Goal: Information Seeking & Learning: Learn about a topic

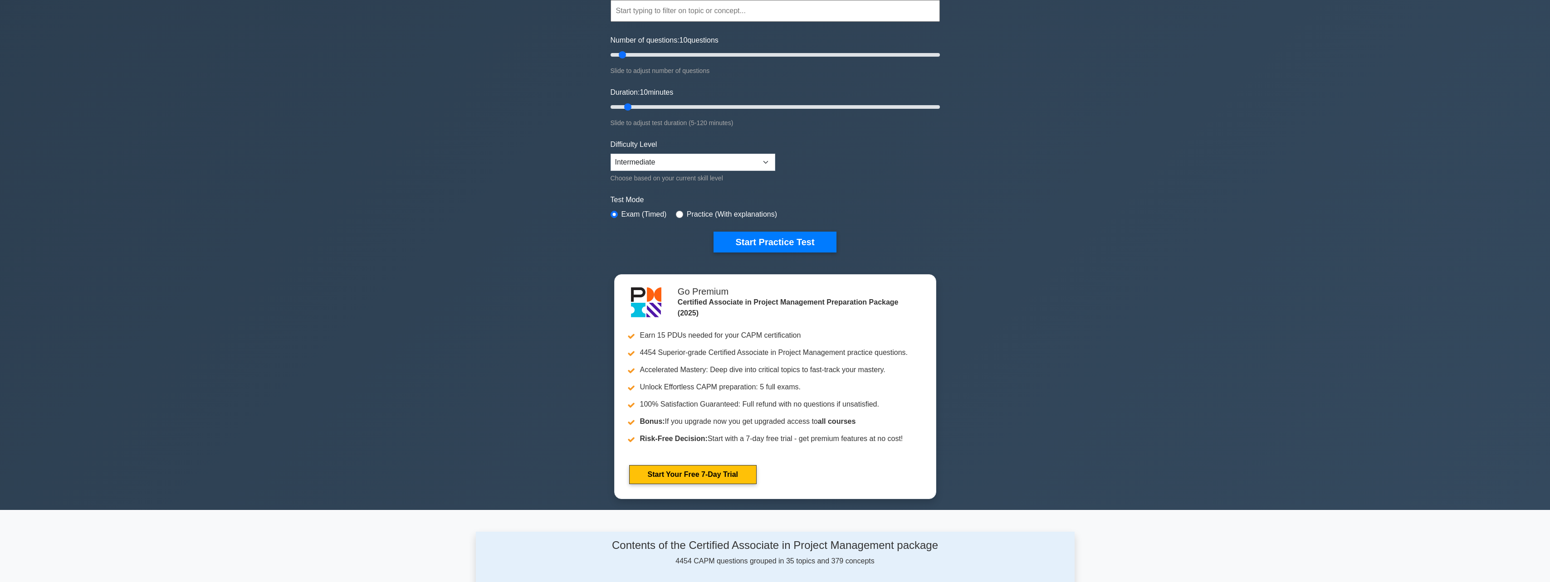
scroll to position [91, 0]
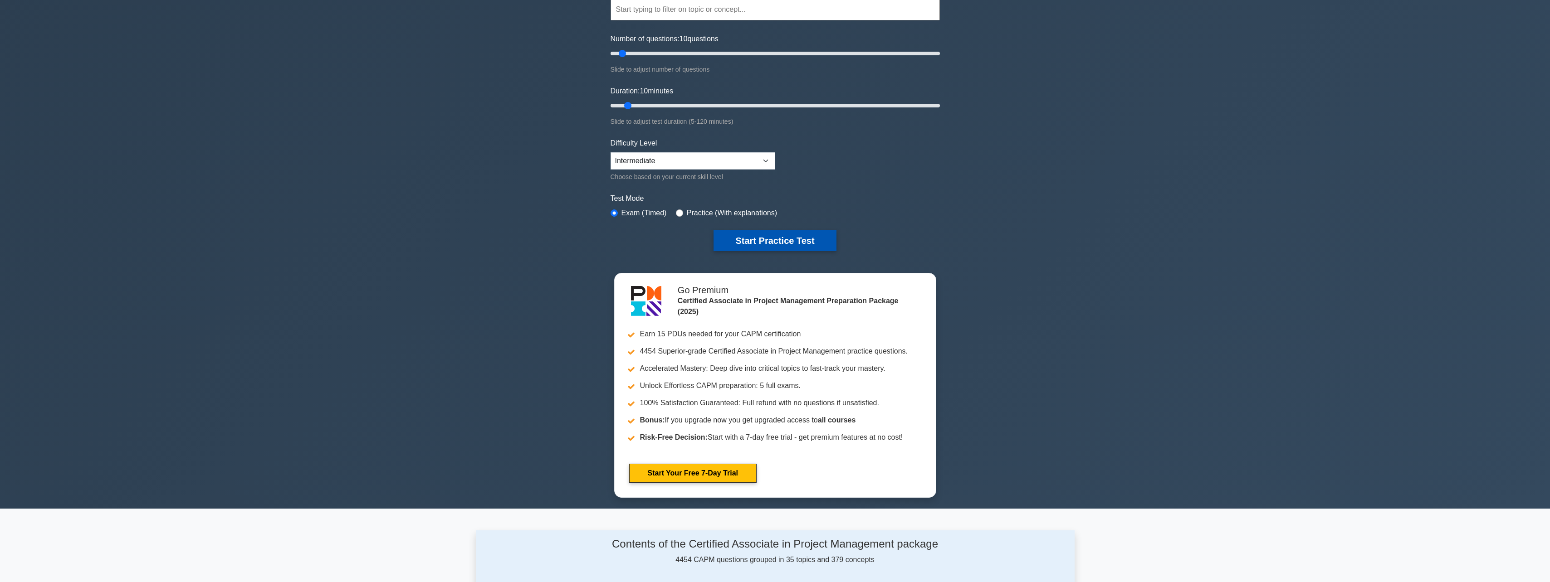
click at [785, 241] on button "Start Practice Test" at bounding box center [774, 240] width 122 height 21
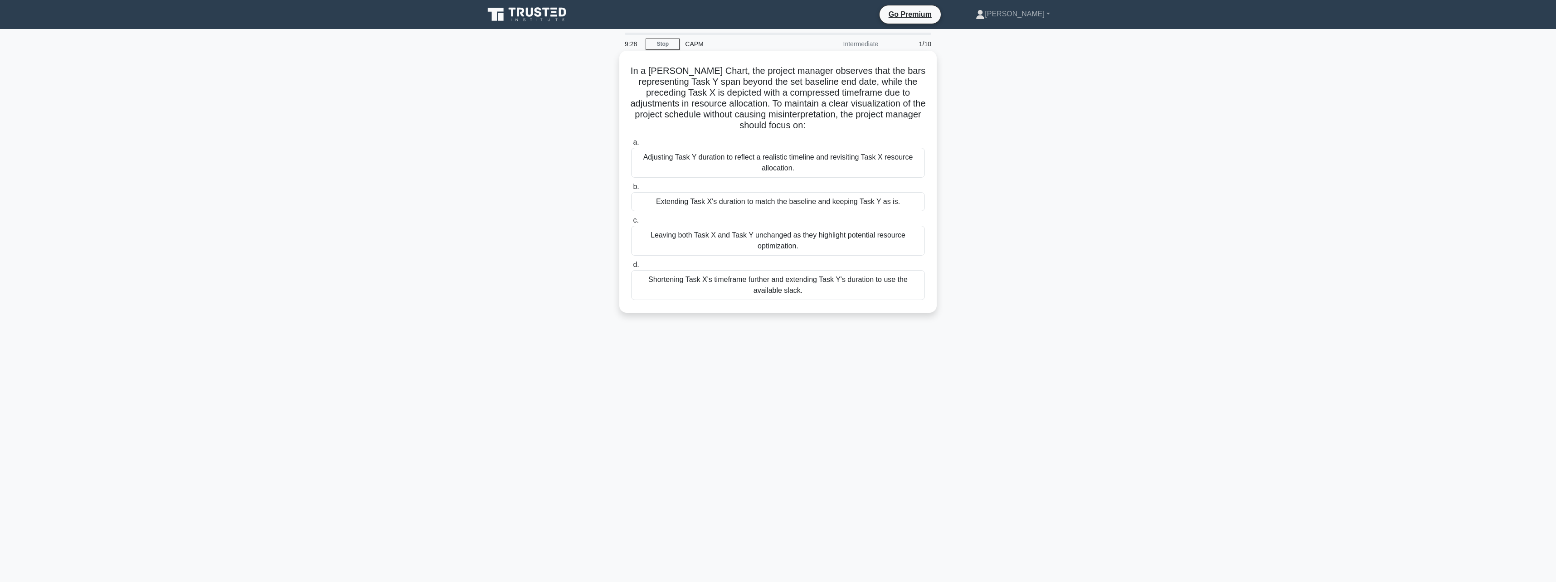
click at [776, 288] on div "Shortening Task X's timeframe further and extending Task Y's duration to use th…" at bounding box center [778, 285] width 294 height 30
click at [631, 268] on input "d. Shortening Task X's timeframe further and extending Task Y's duration to use…" at bounding box center [631, 265] width 0 height 6
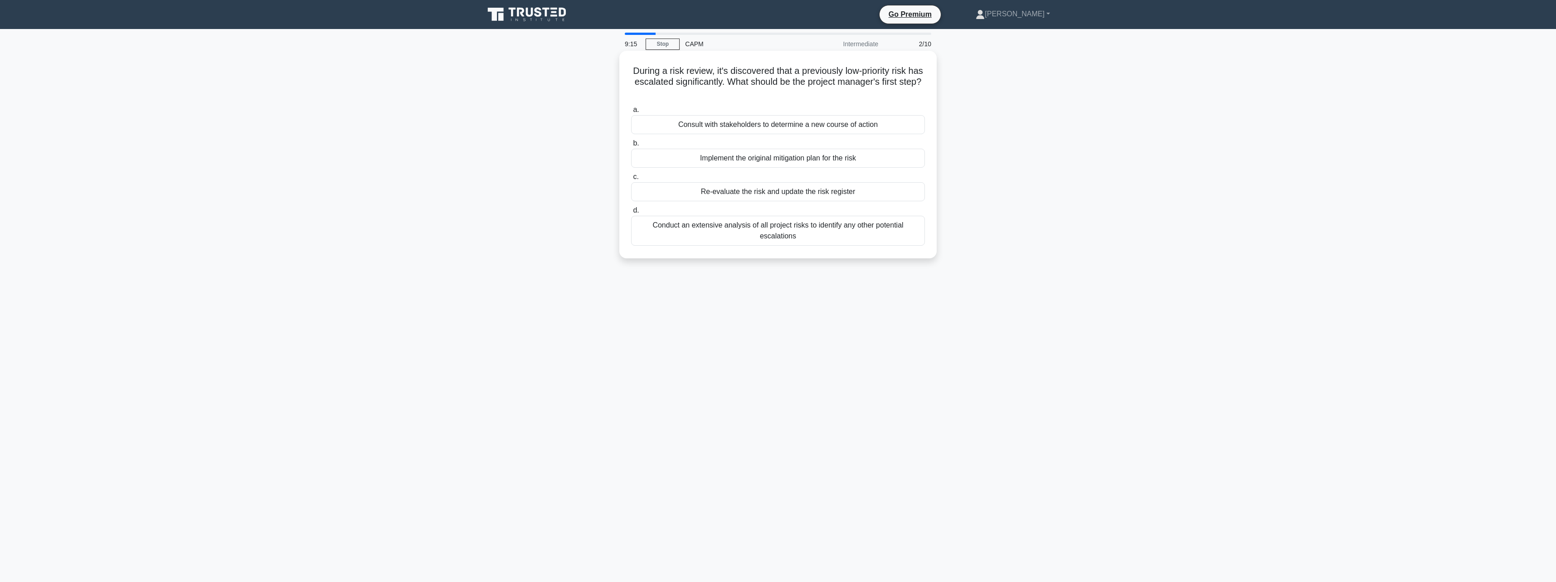
click at [799, 192] on div "Re-evaluate the risk and update the risk register" at bounding box center [778, 191] width 294 height 19
click at [631, 180] on input "c. Re-evaluate the risk and update the risk register" at bounding box center [631, 177] width 0 height 6
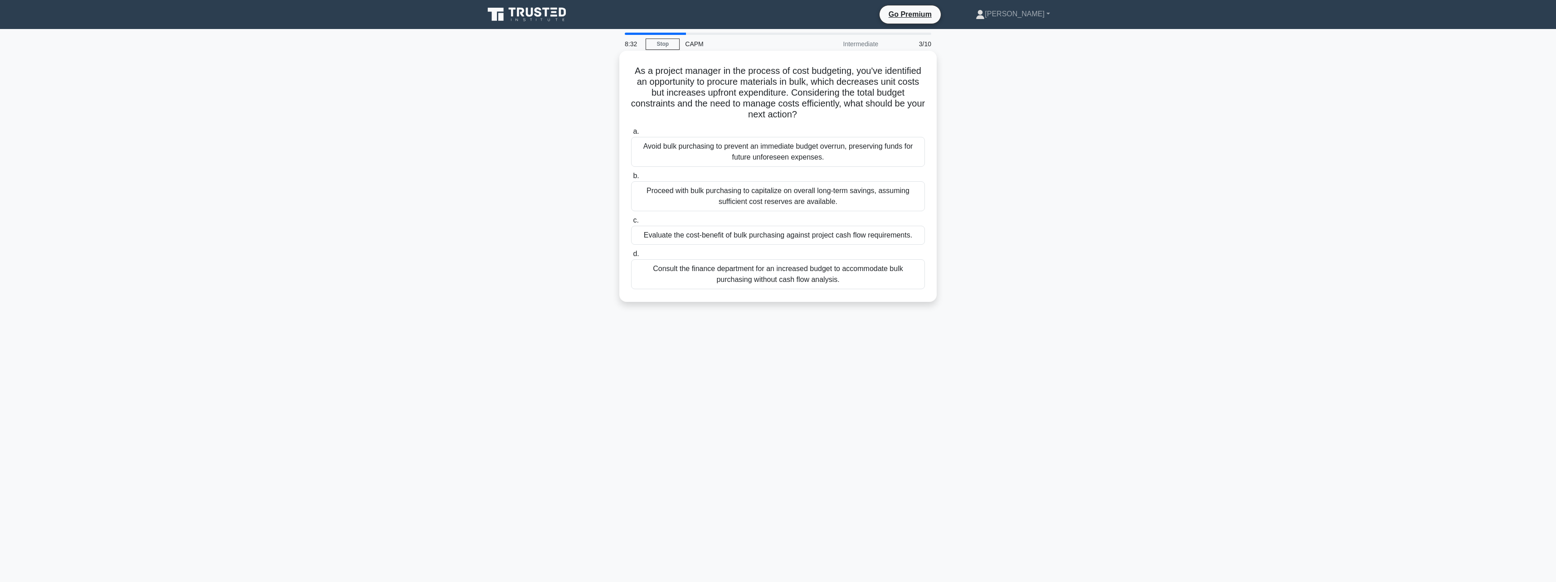
click at [884, 236] on div "Evaluate the cost-benefit of bulk purchasing against project cash flow requirem…" at bounding box center [778, 235] width 294 height 19
click at [631, 224] on input "c. Evaluate the cost-benefit of bulk purchasing against project cash flow requi…" at bounding box center [631, 221] width 0 height 6
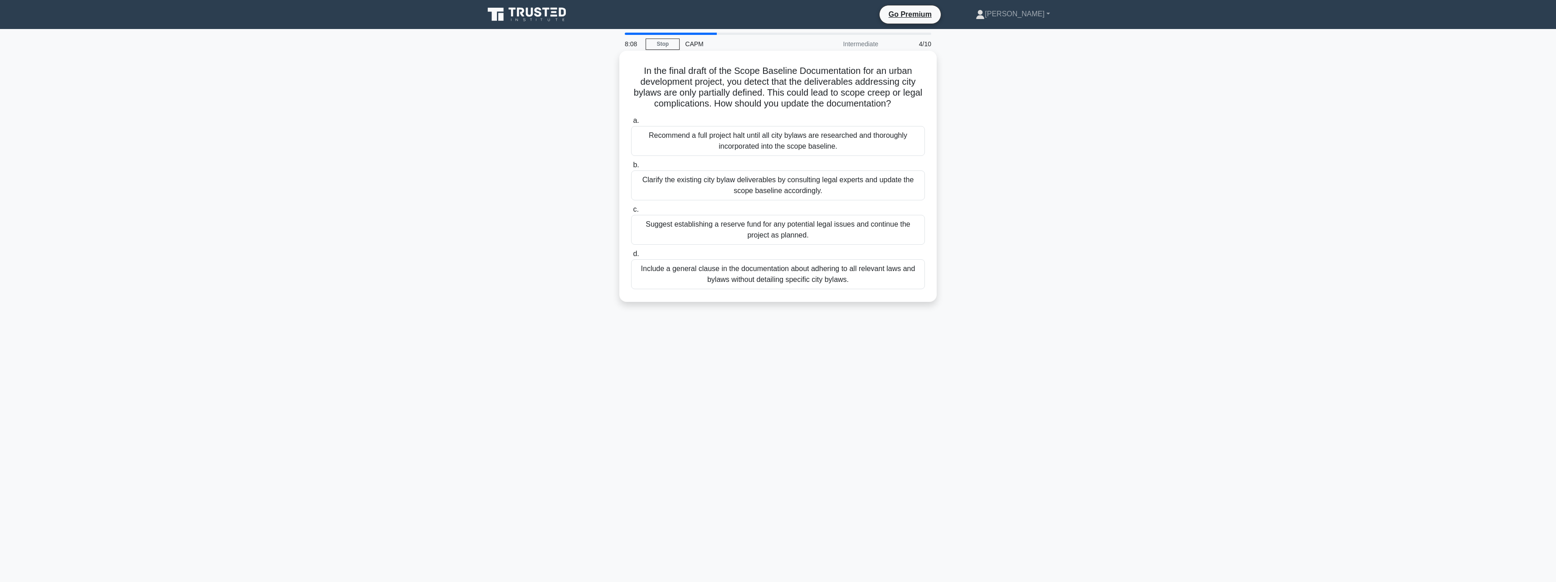
click at [804, 180] on div "Clarify the existing city bylaw deliverables by consulting legal experts and up…" at bounding box center [778, 186] width 294 height 30
click at [631, 168] on input "b. Clarify the existing city bylaw deliverables by consulting legal experts and…" at bounding box center [631, 165] width 0 height 6
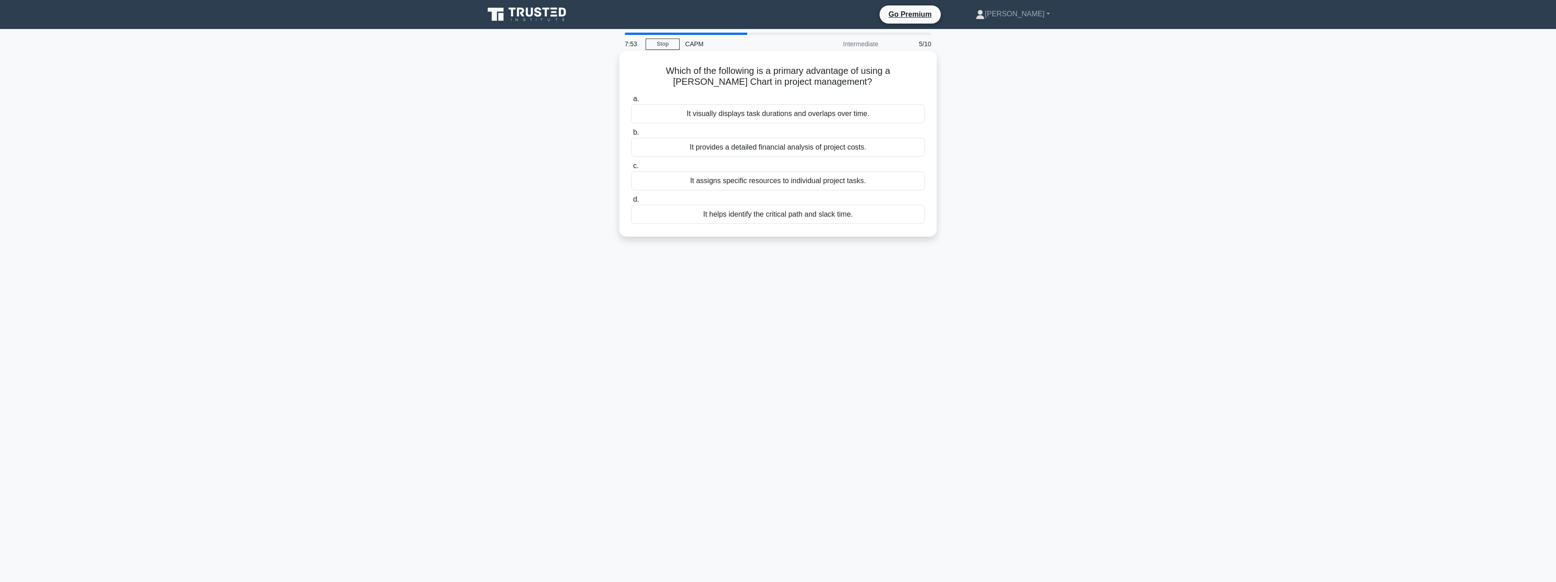
click at [853, 117] on div "It visually displays task durations and overlaps over time." at bounding box center [778, 113] width 294 height 19
click at [631, 102] on input "a. It visually displays task durations and overlaps over time." at bounding box center [631, 99] width 0 height 6
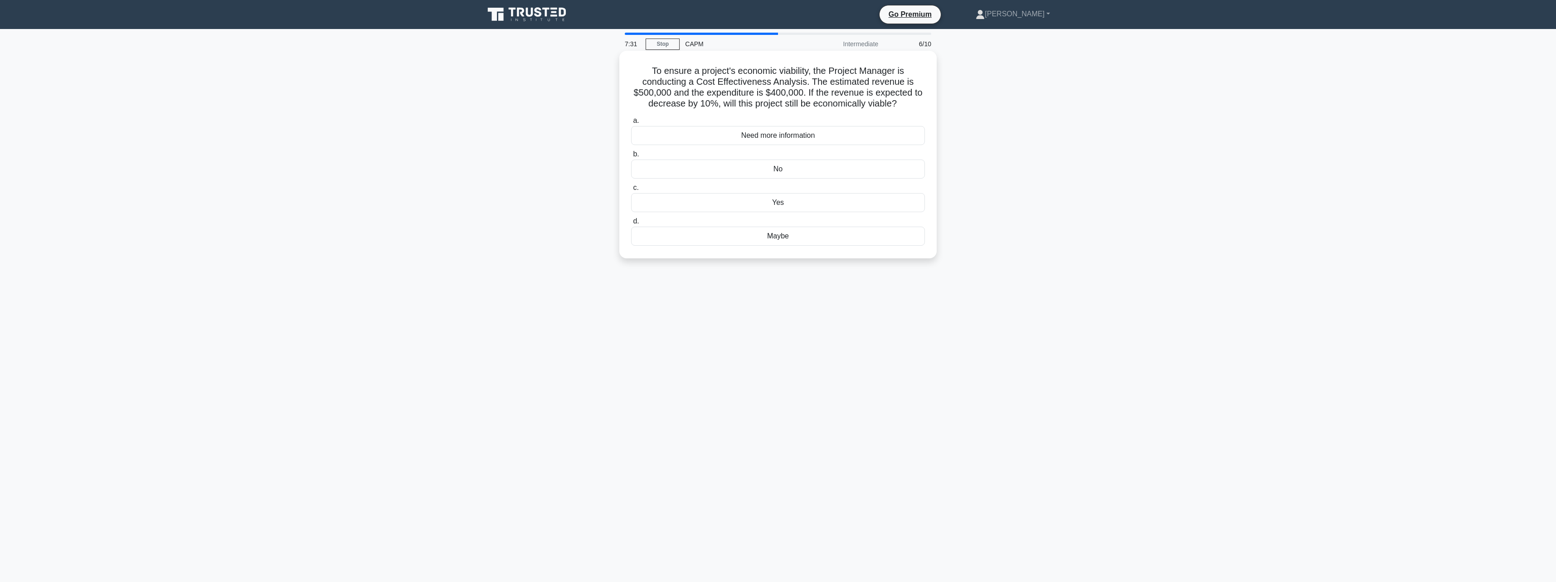
click at [796, 203] on div "Yes" at bounding box center [778, 202] width 294 height 19
click at [631, 191] on input "c. Yes" at bounding box center [631, 188] width 0 height 6
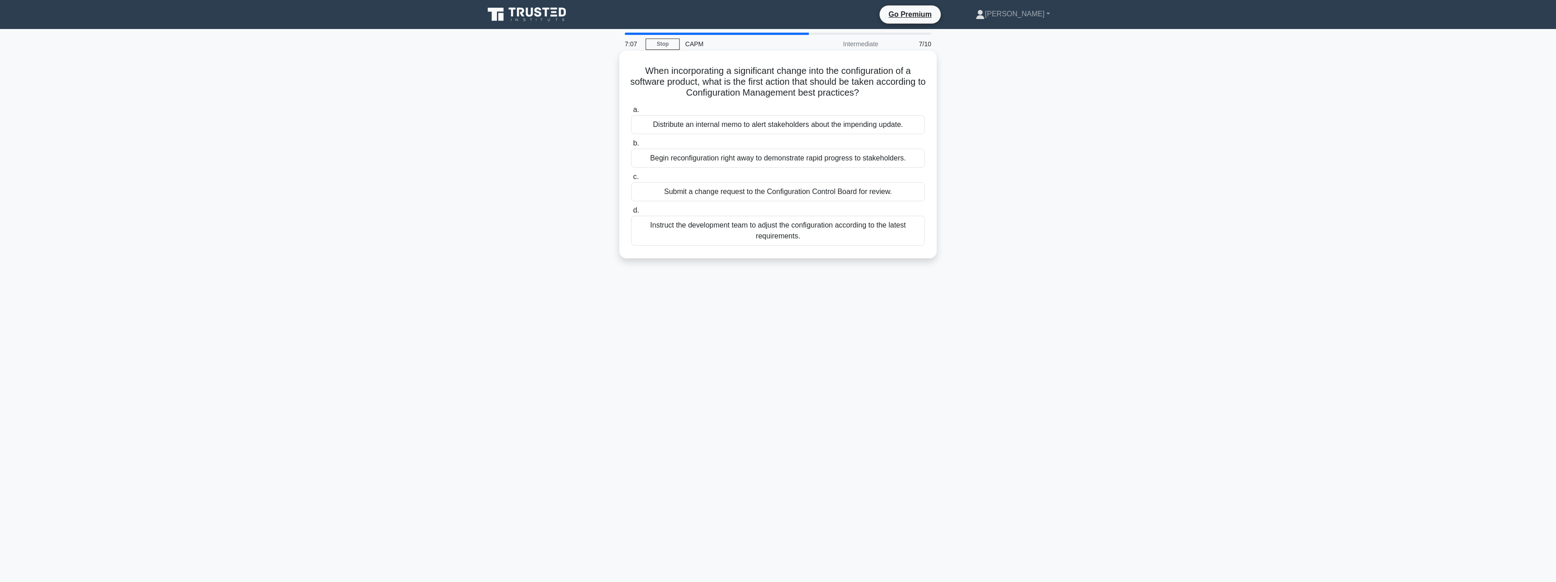
click at [865, 191] on div "Submit a change request to the Configuration Control Board for review." at bounding box center [778, 191] width 294 height 19
click at [631, 180] on input "c. Submit a change request to the Configuration Control Board for review." at bounding box center [631, 177] width 0 height 6
click at [846, 193] on div "Implement a prototype to test system compatibility" at bounding box center [778, 191] width 294 height 19
click at [631, 180] on input "c. Implement a prototype to test system compatibility" at bounding box center [631, 177] width 0 height 6
click at [843, 195] on div "Any task that involves critical decision making" at bounding box center [778, 191] width 294 height 19
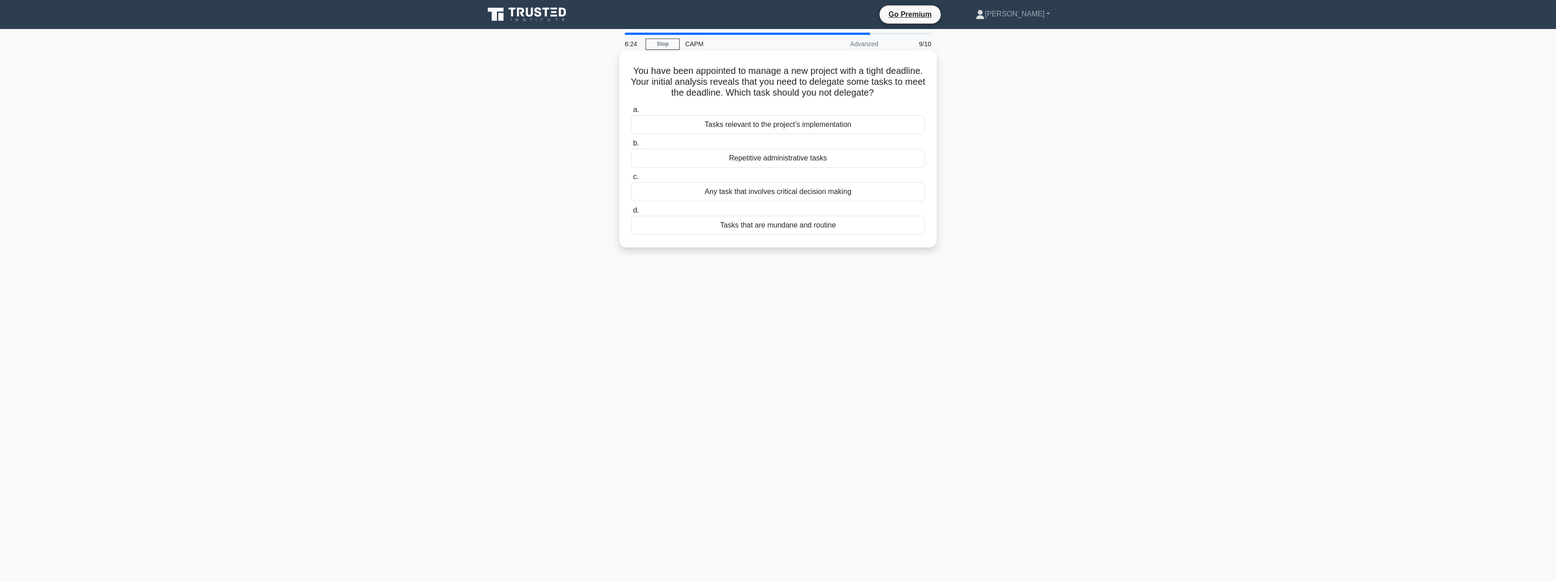
click at [631, 180] on input "c. Any task that involves critical decision making" at bounding box center [631, 177] width 0 height 6
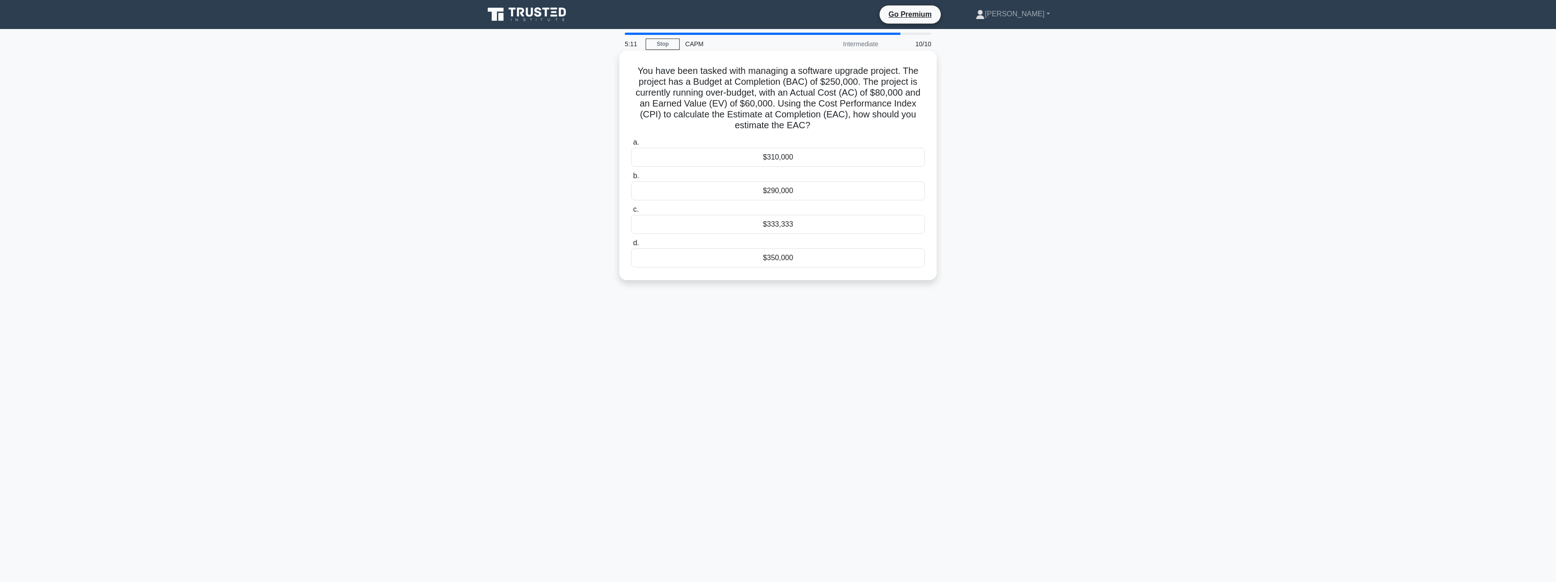
click at [785, 223] on div "$333,333" at bounding box center [778, 224] width 294 height 19
click at [631, 213] on input "c. $333,333" at bounding box center [631, 210] width 0 height 6
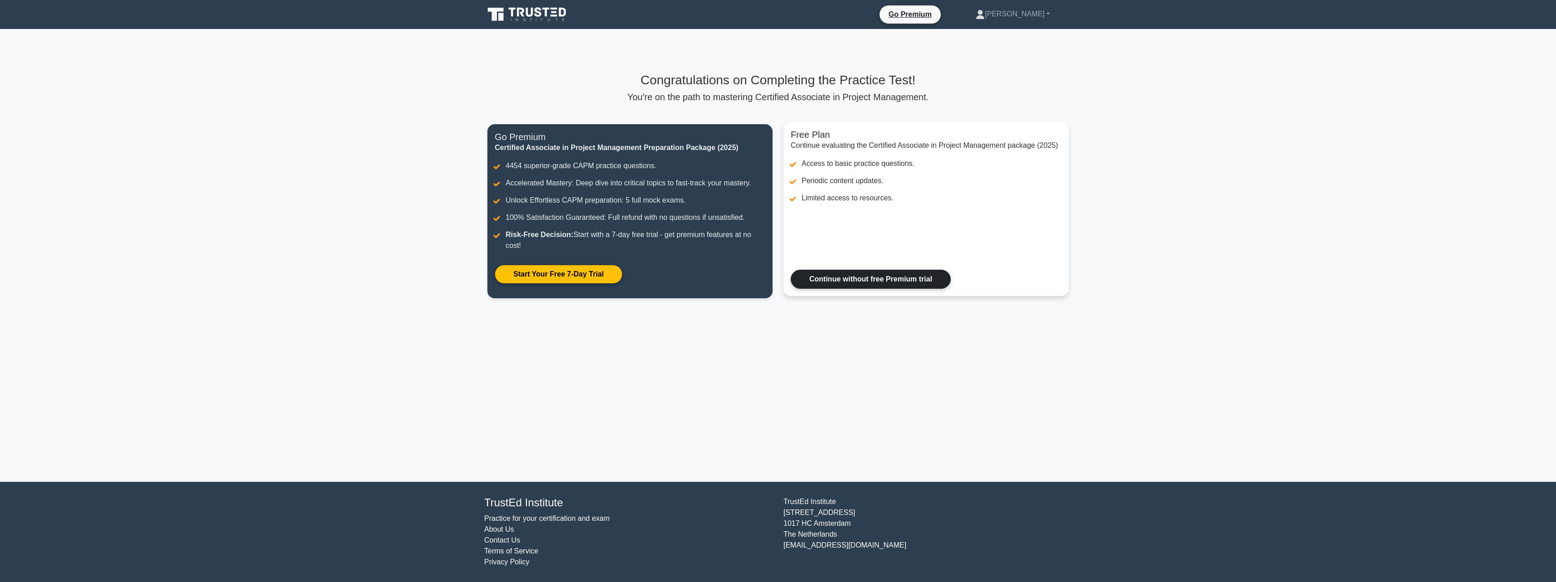
click at [884, 276] on link "Continue without free Premium trial" at bounding box center [871, 279] width 160 height 19
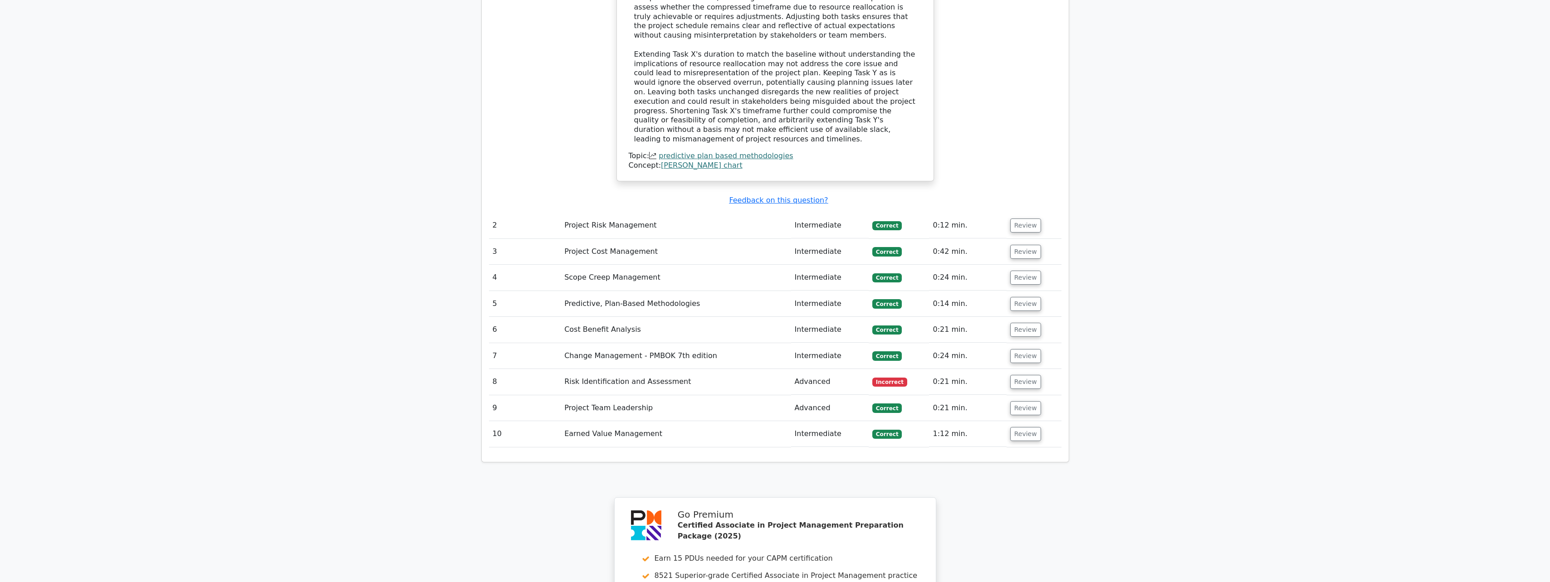
scroll to position [1224, 0]
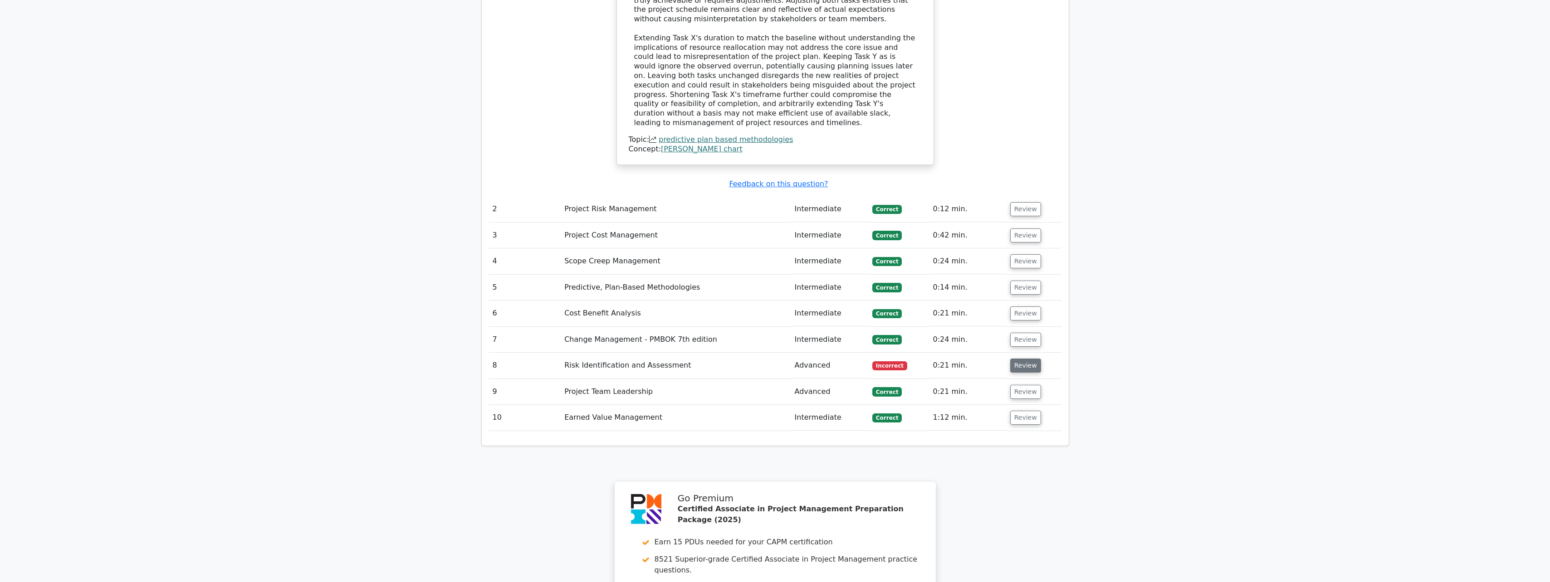
click at [1026, 359] on button "Review" at bounding box center [1025, 366] width 31 height 14
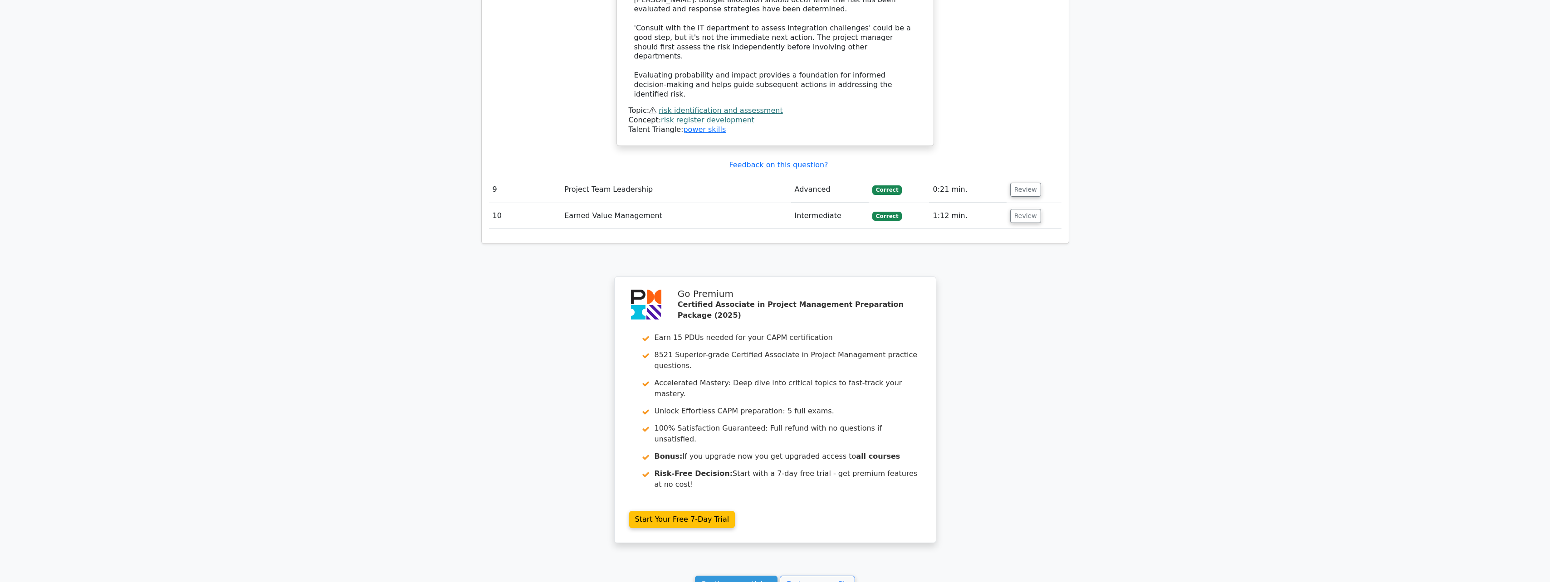
scroll to position [1972, 0]
